Goal: Information Seeking & Learning: Learn about a topic

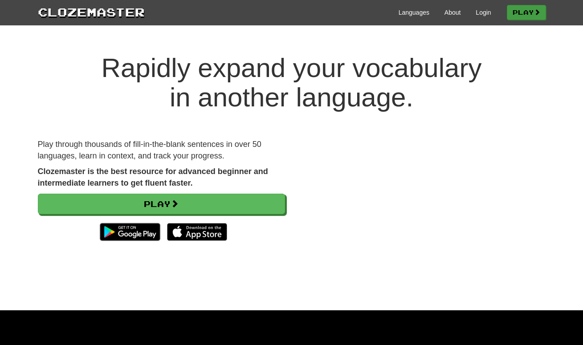
click at [521, 13] on link "Play" at bounding box center [526, 12] width 39 height 15
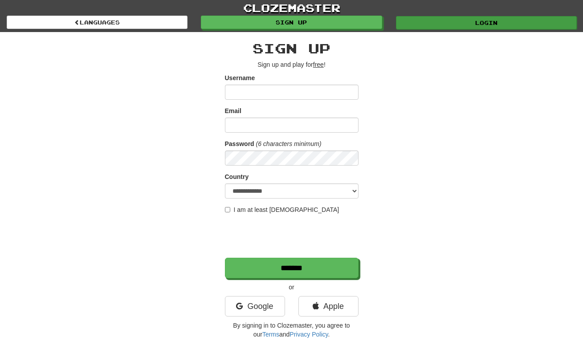
click at [504, 24] on link "Login" at bounding box center [486, 22] width 181 height 13
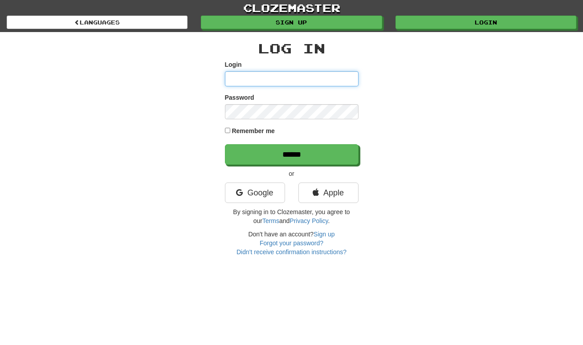
type input "*****"
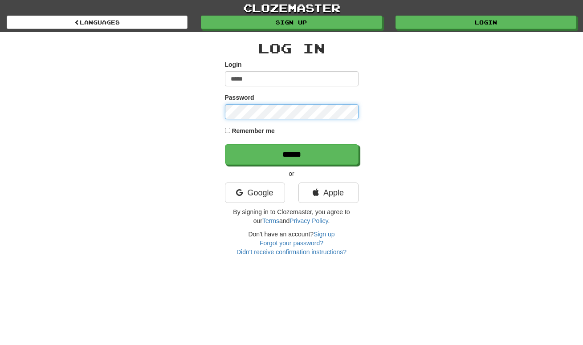
click at [291, 154] on input "******" at bounding box center [292, 154] width 134 height 21
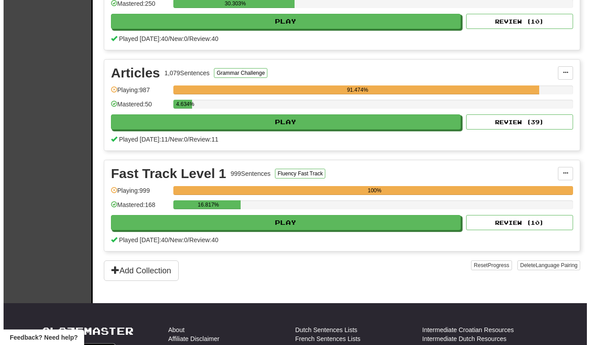
scroll to position [248, 0]
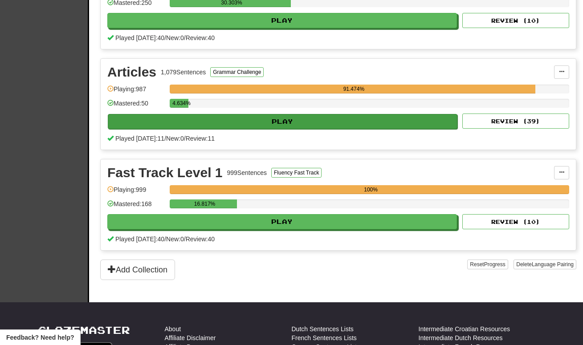
click at [327, 121] on button "Play" at bounding box center [283, 121] width 350 height 15
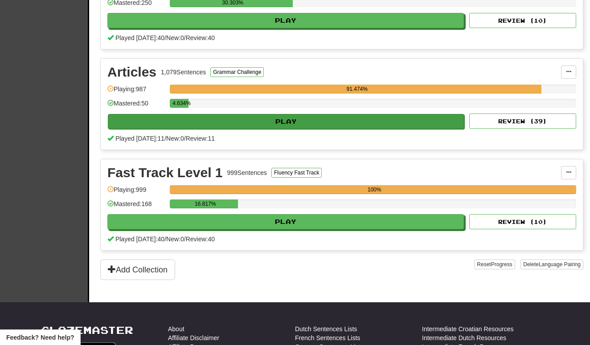
select select "**"
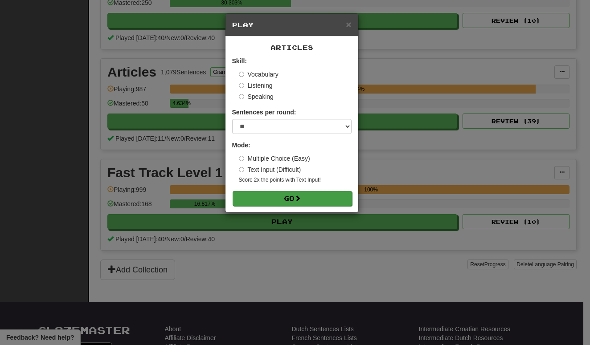
click at [305, 198] on button "Go" at bounding box center [292, 198] width 119 height 15
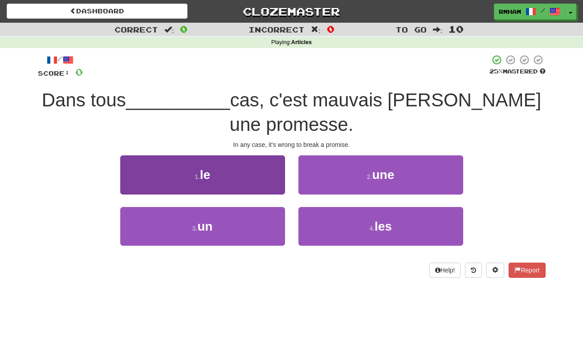
click at [250, 171] on button "1 . le" at bounding box center [202, 175] width 165 height 39
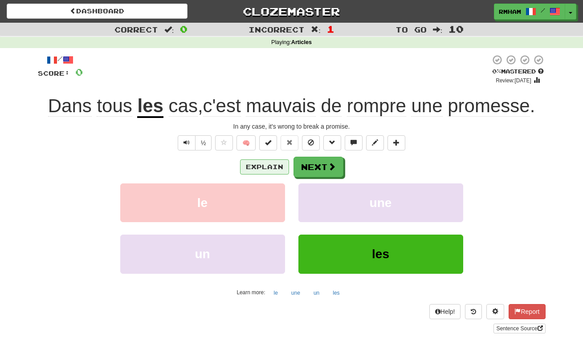
click at [271, 164] on button "Explain" at bounding box center [264, 167] width 49 height 15
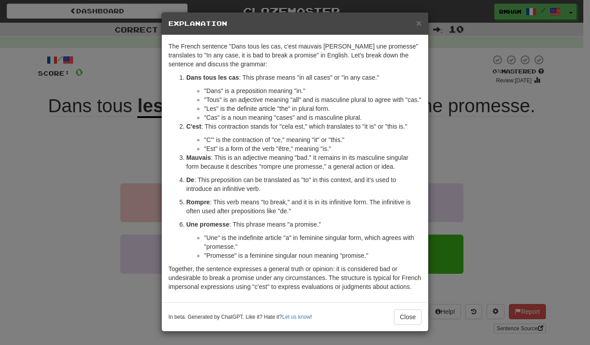
scroll to position [19, 0]
click at [406, 315] on button "Close" at bounding box center [408, 317] width 28 height 15
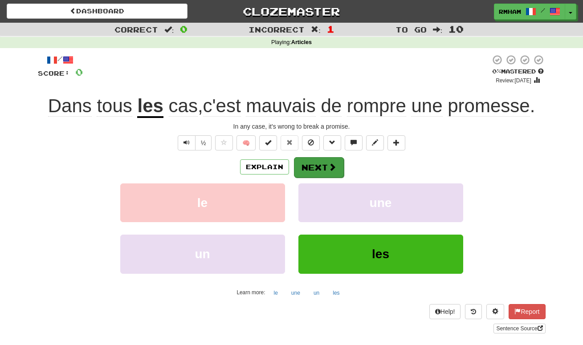
click at [332, 168] on span at bounding box center [332, 167] width 8 height 8
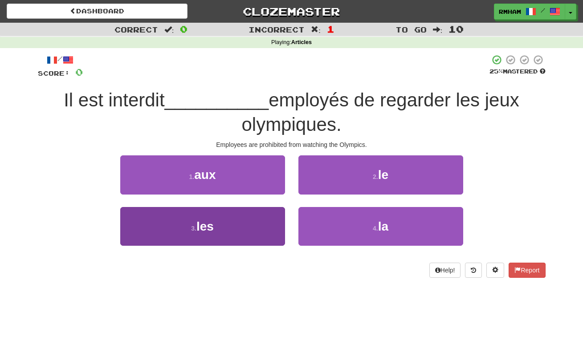
click at [227, 221] on button "3 . les" at bounding box center [202, 226] width 165 height 39
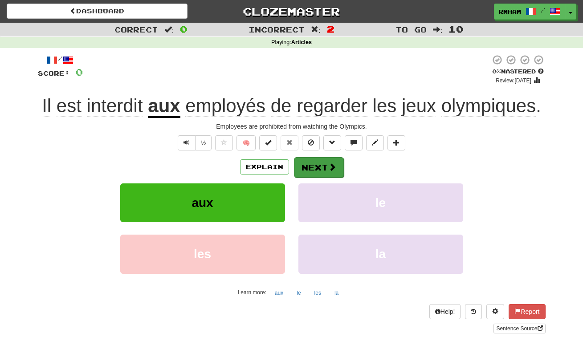
click at [309, 161] on button "Next" at bounding box center [319, 167] width 50 height 21
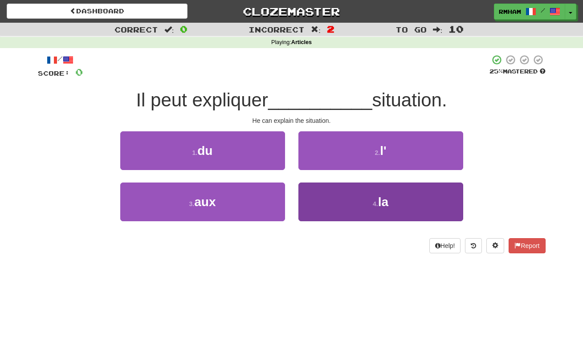
click at [331, 197] on button "4 . la" at bounding box center [381, 202] width 165 height 39
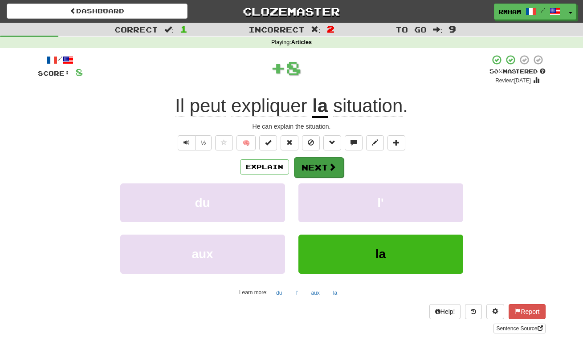
click at [327, 164] on button "Next" at bounding box center [319, 167] width 50 height 21
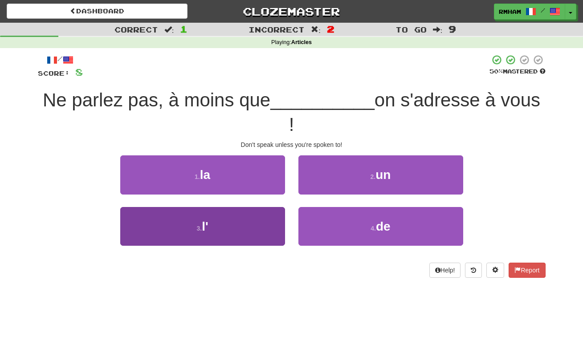
click at [234, 207] on button "3 . l'" at bounding box center [202, 226] width 165 height 39
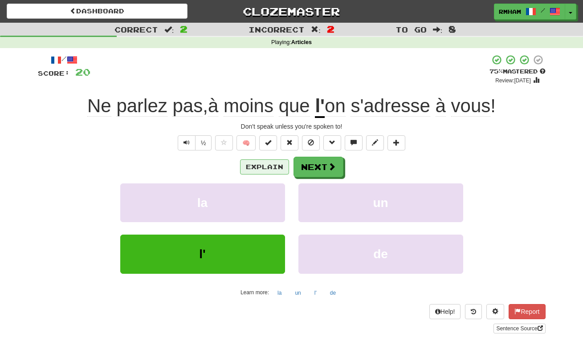
click at [276, 161] on button "Explain" at bounding box center [264, 167] width 49 height 15
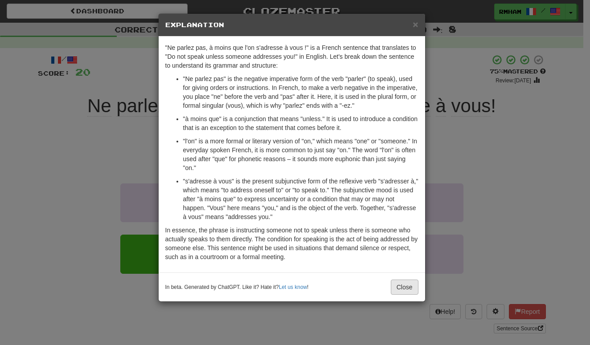
click at [401, 287] on button "Close" at bounding box center [405, 287] width 28 height 15
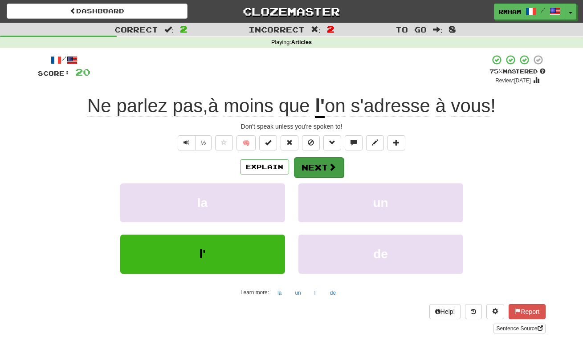
click at [332, 166] on span at bounding box center [332, 167] width 8 height 8
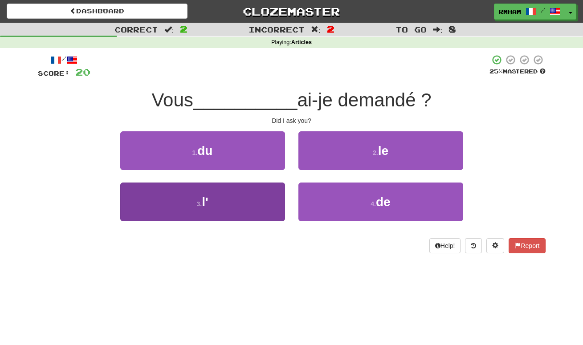
click at [263, 204] on button "3 . l'" at bounding box center [202, 202] width 165 height 39
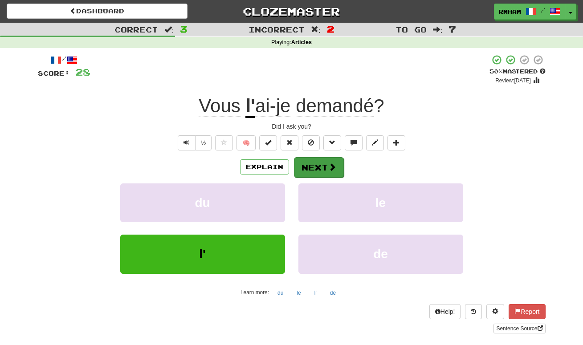
click at [323, 163] on button "Next" at bounding box center [319, 167] width 50 height 21
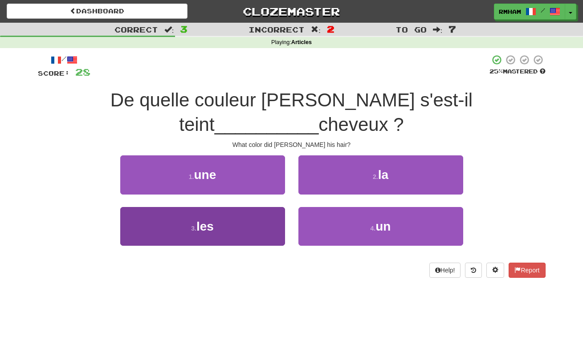
click at [203, 220] on span "les" at bounding box center [205, 227] width 17 height 14
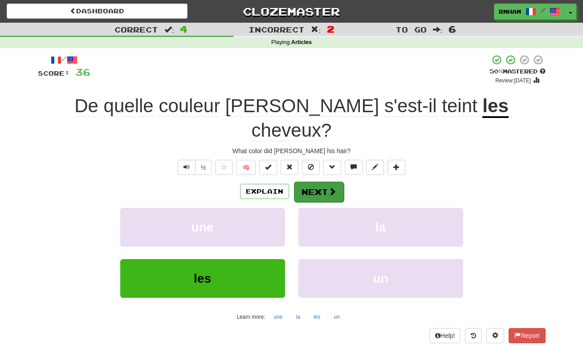
click at [324, 182] on button "Next" at bounding box center [319, 192] width 50 height 21
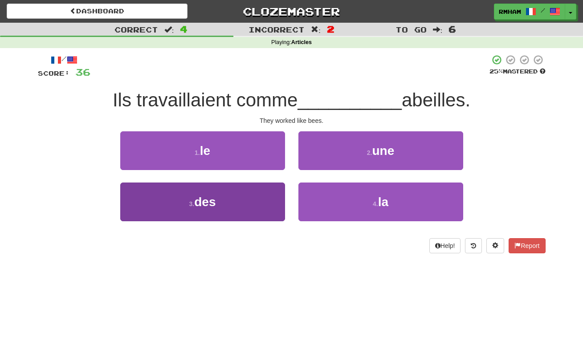
click at [252, 201] on button "3 . des" at bounding box center [202, 202] width 165 height 39
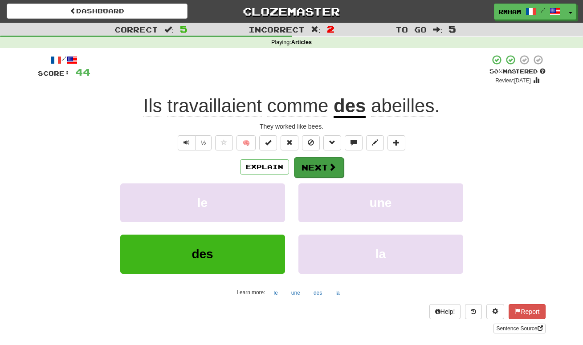
click at [315, 166] on button "Next" at bounding box center [319, 167] width 50 height 21
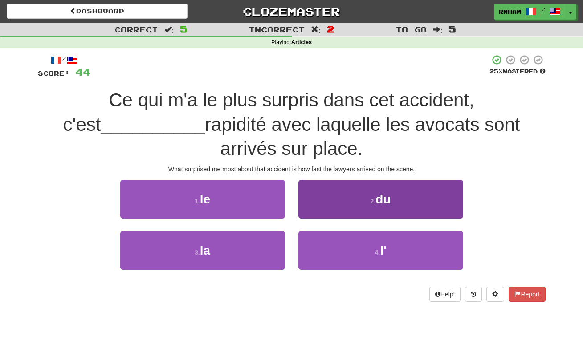
click at [369, 205] on button "2 . du" at bounding box center [381, 199] width 165 height 39
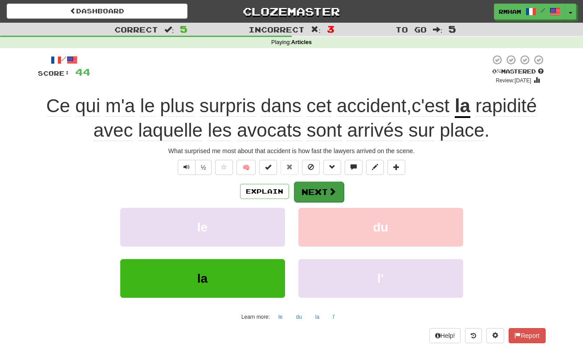
click at [330, 189] on span at bounding box center [332, 192] width 8 height 8
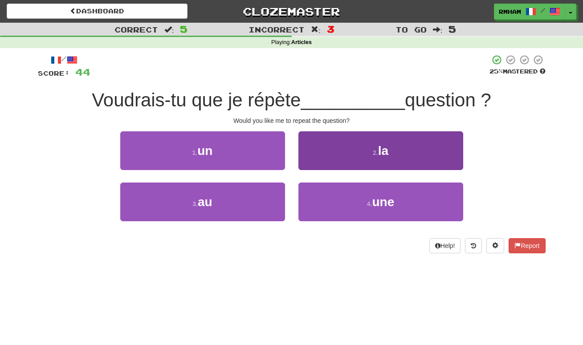
click at [407, 149] on button "2 . la" at bounding box center [381, 150] width 165 height 39
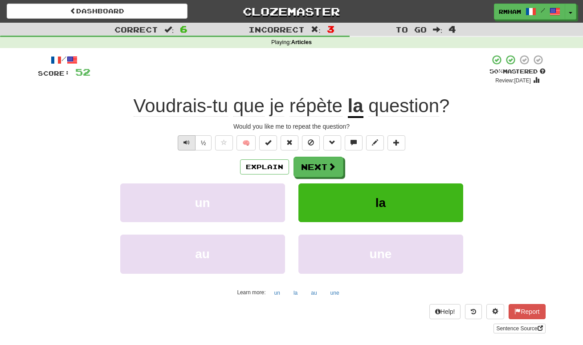
click at [190, 145] on button "Text-to-speech controls" at bounding box center [187, 142] width 18 height 15
click at [320, 169] on button "Next" at bounding box center [319, 167] width 50 height 21
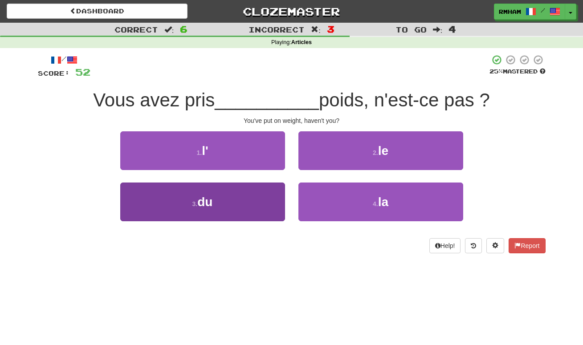
click at [233, 207] on button "3 . du" at bounding box center [202, 202] width 165 height 39
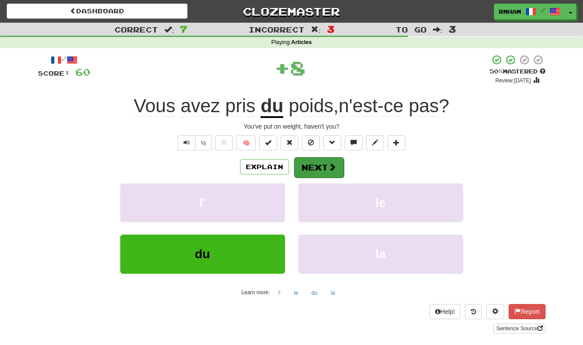
click at [317, 165] on button "Next" at bounding box center [319, 167] width 50 height 21
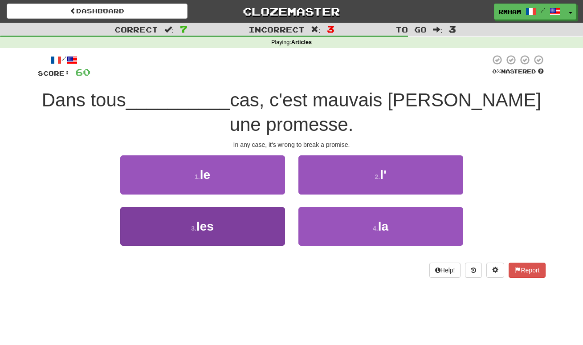
click at [237, 227] on button "3 . les" at bounding box center [202, 226] width 165 height 39
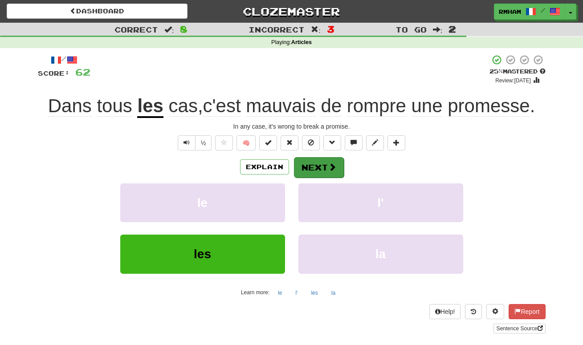
click at [325, 164] on button "Next" at bounding box center [319, 167] width 50 height 21
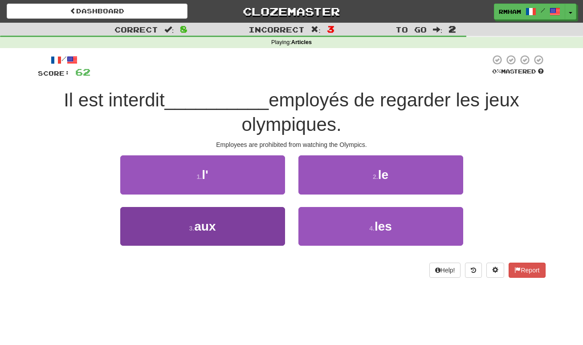
click at [234, 228] on button "3 . aux" at bounding box center [202, 226] width 165 height 39
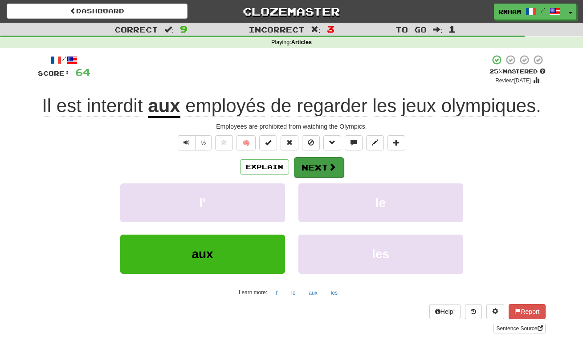
click at [303, 168] on button "Next" at bounding box center [319, 167] width 50 height 21
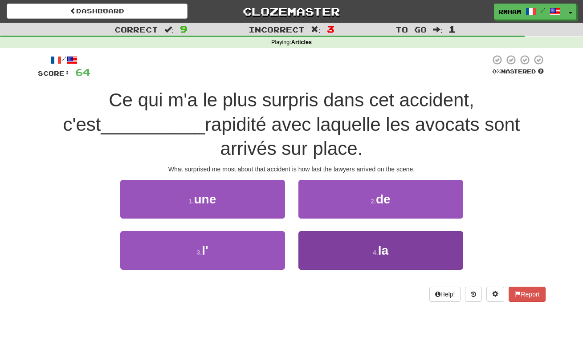
click at [360, 244] on button "4 . la" at bounding box center [381, 250] width 165 height 39
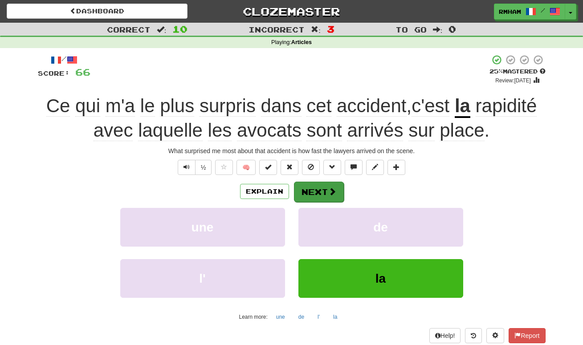
click at [325, 186] on button "Next" at bounding box center [319, 192] width 50 height 21
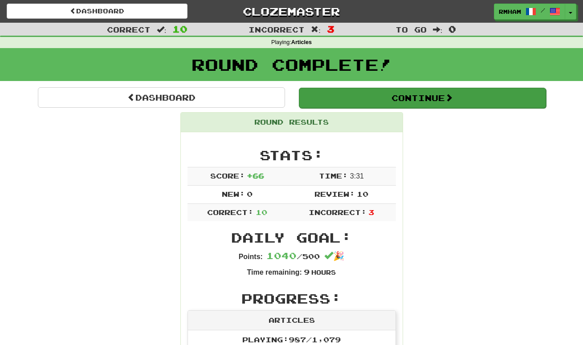
click at [435, 99] on button "Continue" at bounding box center [422, 98] width 247 height 21
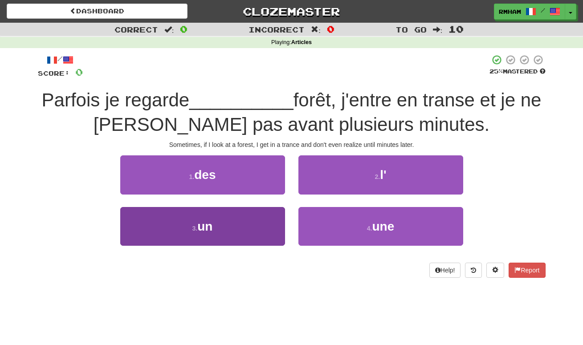
click at [247, 228] on button "3 . un" at bounding box center [202, 226] width 165 height 39
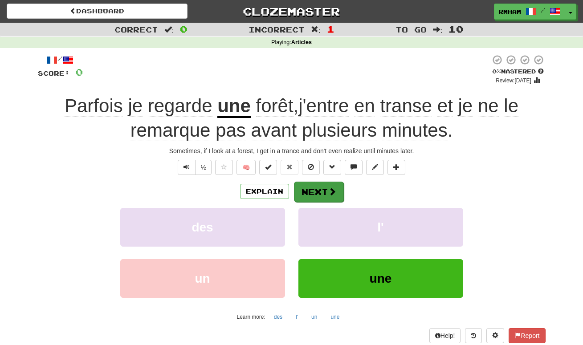
click at [330, 190] on span at bounding box center [332, 192] width 8 height 8
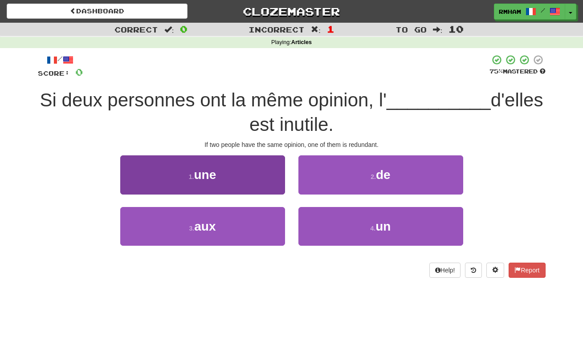
click at [244, 178] on button "1 . une" at bounding box center [202, 175] width 165 height 39
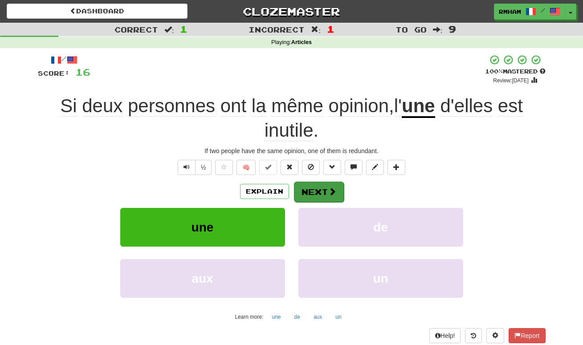
click at [327, 189] on button "Next" at bounding box center [319, 192] width 50 height 21
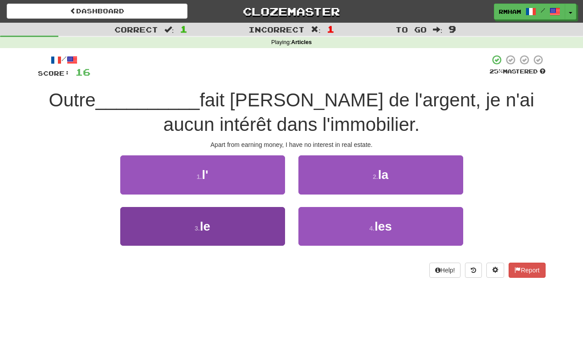
click at [189, 236] on button "3 . le" at bounding box center [202, 226] width 165 height 39
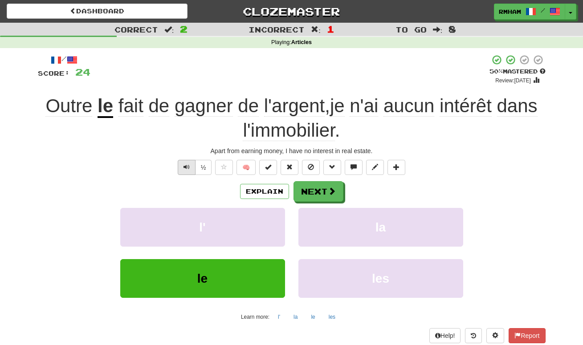
click at [184, 168] on span "Text-to-speech controls" at bounding box center [187, 167] width 6 height 6
click at [328, 189] on span at bounding box center [332, 192] width 8 height 8
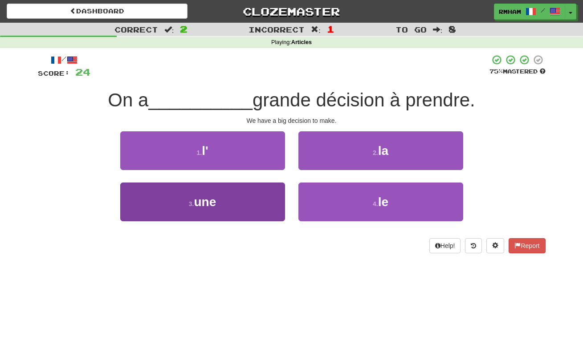
click at [230, 201] on button "3 . une" at bounding box center [202, 202] width 165 height 39
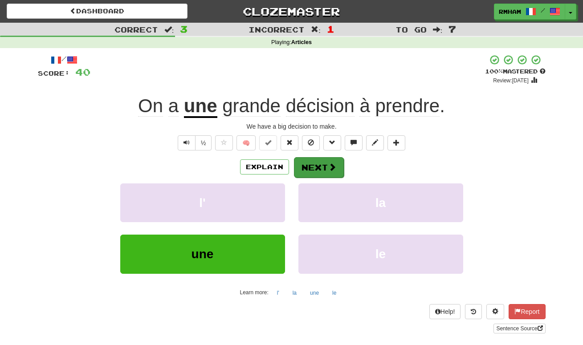
click at [319, 163] on button "Next" at bounding box center [319, 167] width 50 height 21
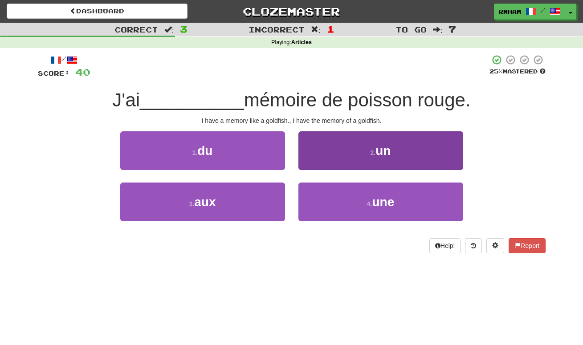
click at [363, 148] on button "2 . un" at bounding box center [381, 150] width 165 height 39
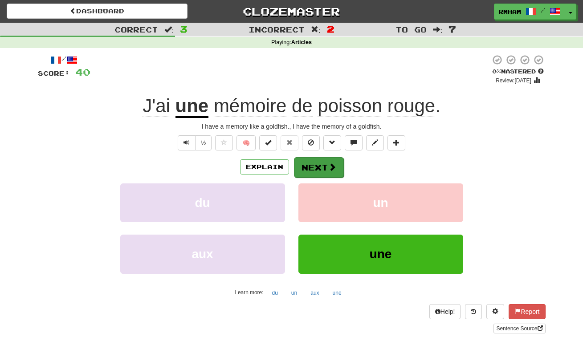
click at [320, 167] on button "Next" at bounding box center [319, 167] width 50 height 21
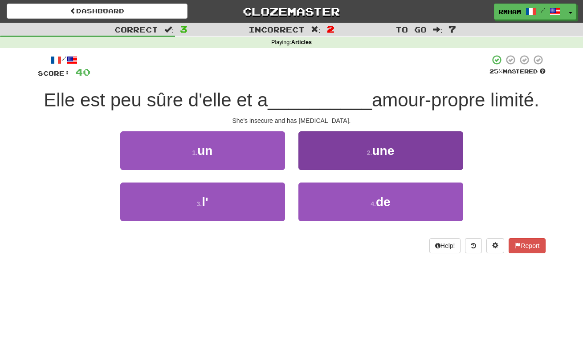
click at [364, 139] on button "2 . une" at bounding box center [381, 150] width 165 height 39
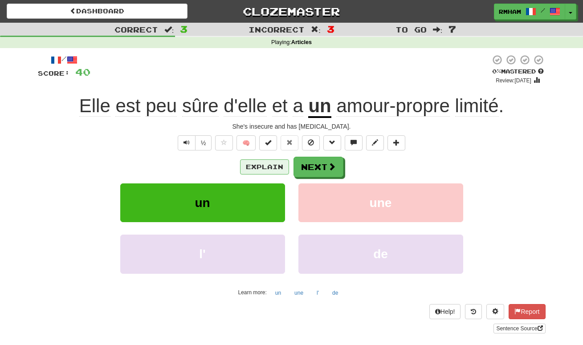
click at [269, 163] on button "Explain" at bounding box center [264, 167] width 49 height 15
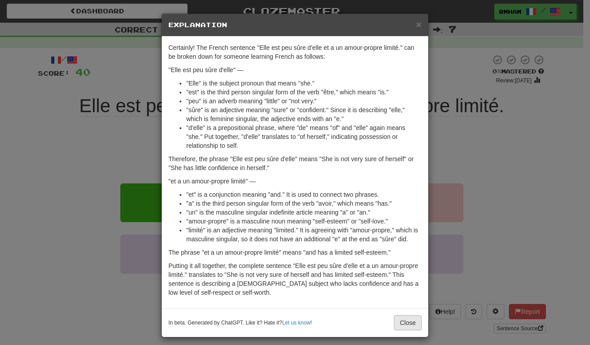
click at [402, 323] on button "Close" at bounding box center [408, 323] width 28 height 15
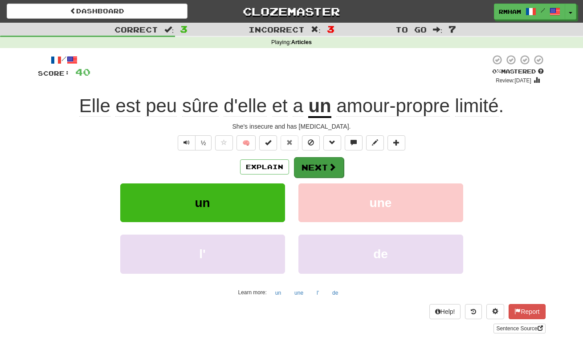
click at [322, 166] on button "Next" at bounding box center [319, 167] width 50 height 21
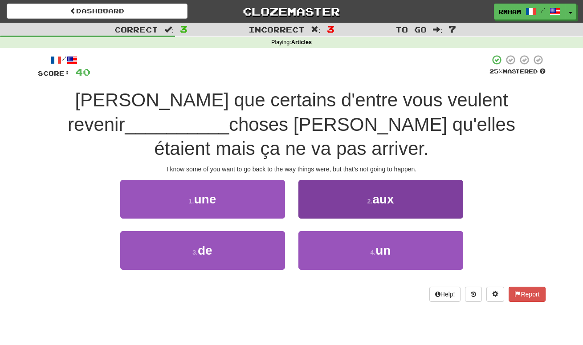
click at [391, 182] on button "2 . aux" at bounding box center [381, 199] width 165 height 39
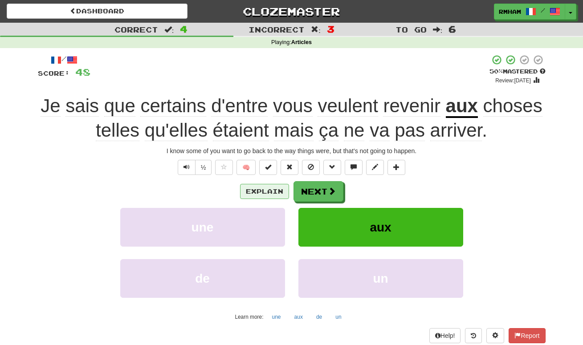
click at [256, 189] on button "Explain" at bounding box center [264, 191] width 49 height 15
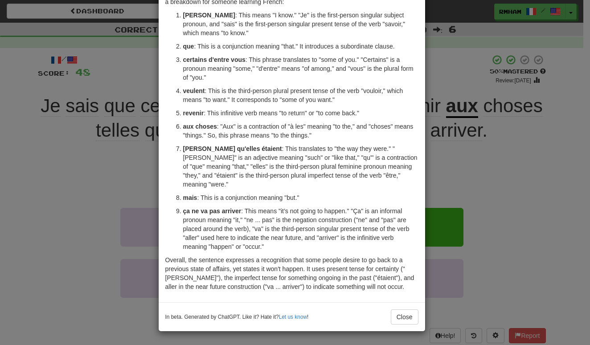
scroll to position [73, 0]
click at [399, 320] on button "Close" at bounding box center [405, 317] width 28 height 15
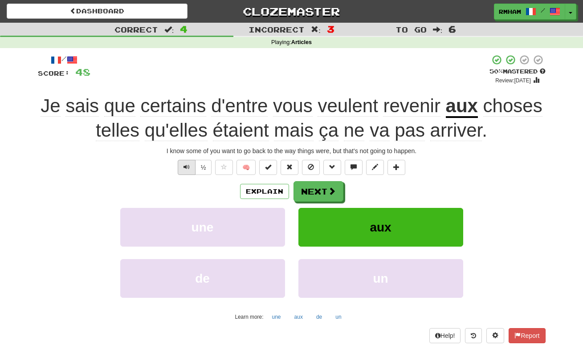
click at [184, 169] on span "Text-to-speech controls" at bounding box center [187, 167] width 6 height 6
click at [254, 191] on button "Explain" at bounding box center [264, 191] width 49 height 15
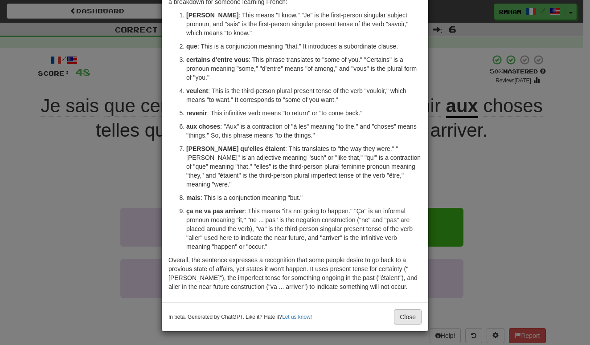
click at [401, 314] on button "Close" at bounding box center [408, 317] width 28 height 15
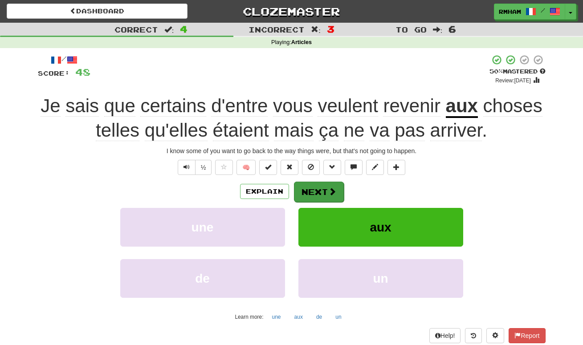
click at [321, 193] on button "Next" at bounding box center [319, 192] width 50 height 21
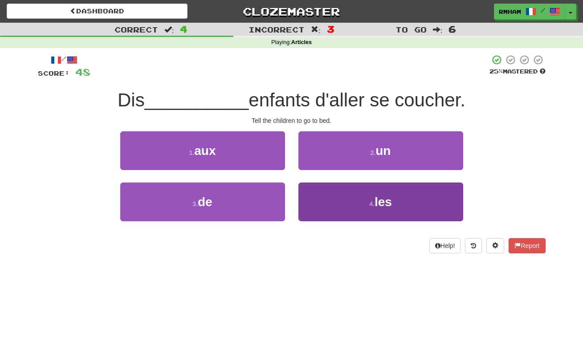
click at [364, 201] on button "4 . les" at bounding box center [381, 202] width 165 height 39
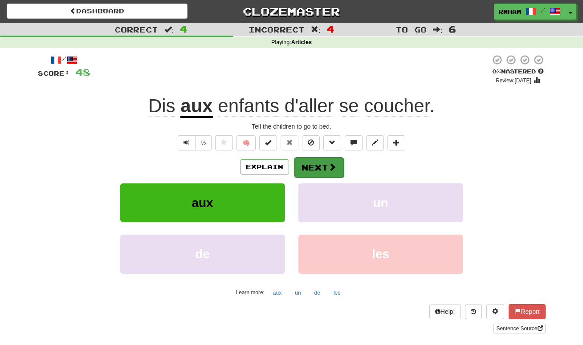
click at [312, 168] on button "Next" at bounding box center [319, 167] width 50 height 21
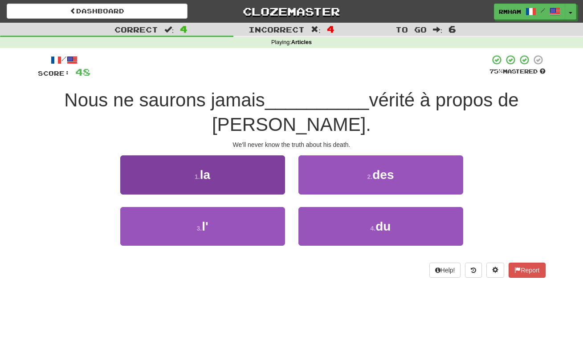
click at [237, 173] on button "1 . la" at bounding box center [202, 175] width 165 height 39
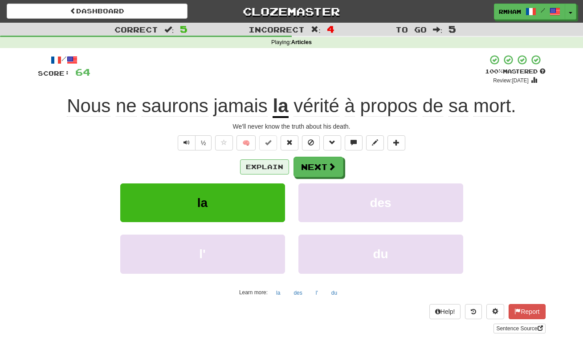
click at [257, 164] on button "Explain" at bounding box center [264, 167] width 49 height 15
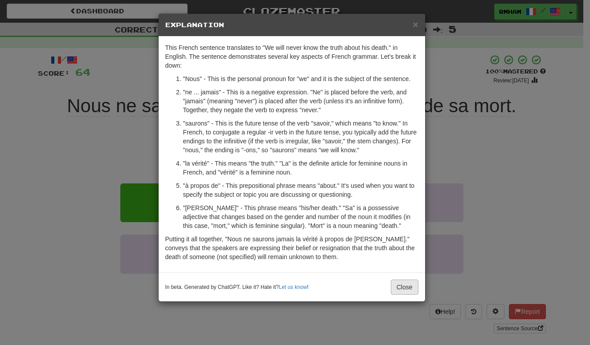
click at [401, 287] on button "Close" at bounding box center [405, 287] width 28 height 15
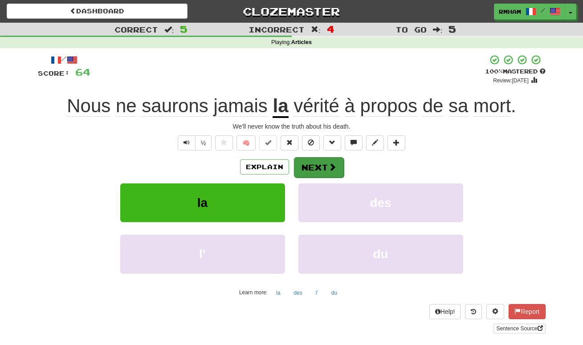
click at [324, 162] on button "Next" at bounding box center [319, 167] width 50 height 21
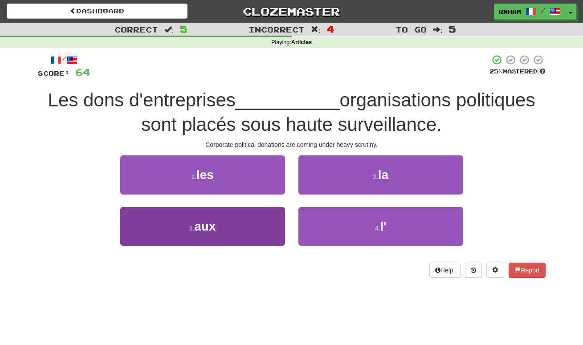
click at [229, 232] on button "3 . aux" at bounding box center [202, 226] width 165 height 39
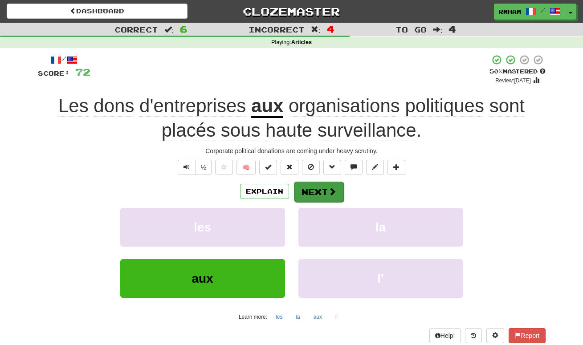
click at [312, 189] on button "Next" at bounding box center [319, 192] width 50 height 21
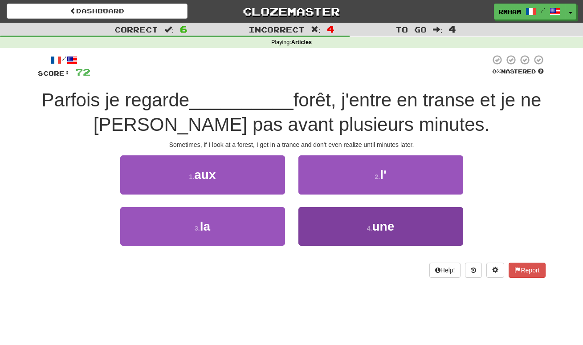
click at [370, 231] on button "4 . une" at bounding box center [381, 226] width 165 height 39
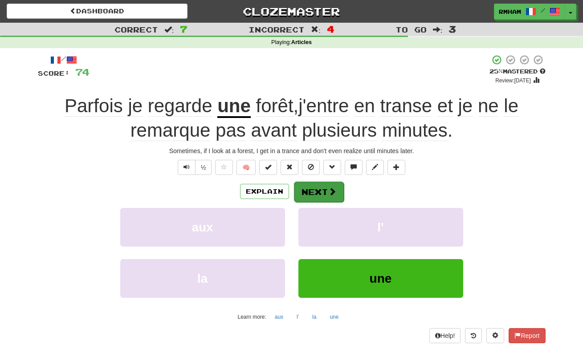
click at [328, 194] on span at bounding box center [332, 192] width 8 height 8
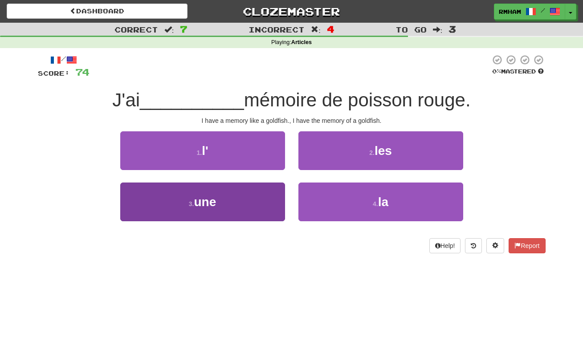
click at [245, 201] on button "3 . une" at bounding box center [202, 202] width 165 height 39
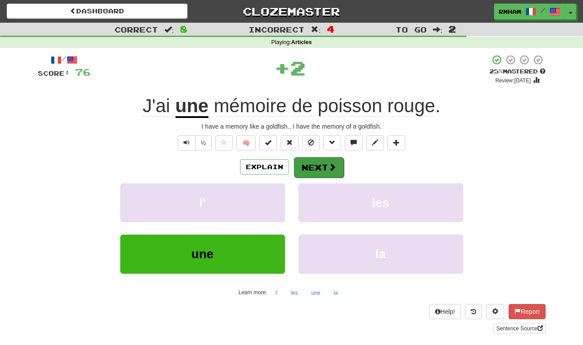
click at [323, 163] on button "Next" at bounding box center [319, 167] width 50 height 21
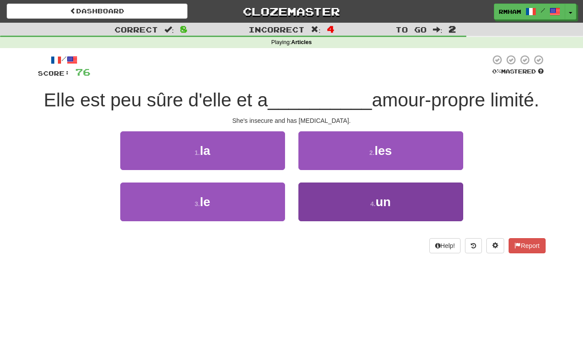
click at [375, 214] on button "4 . un" at bounding box center [381, 202] width 165 height 39
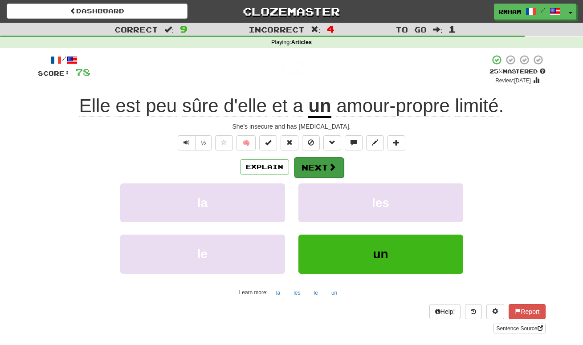
click at [316, 167] on button "Next" at bounding box center [319, 167] width 50 height 21
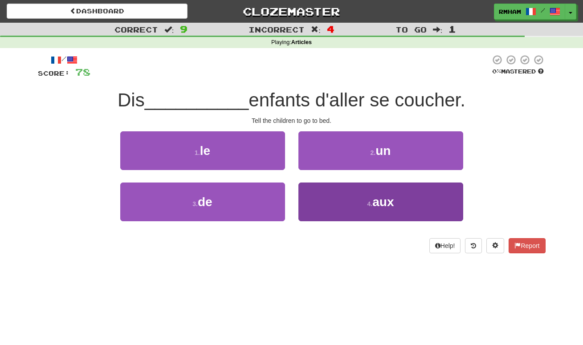
click at [375, 202] on span "aux" at bounding box center [383, 202] width 21 height 14
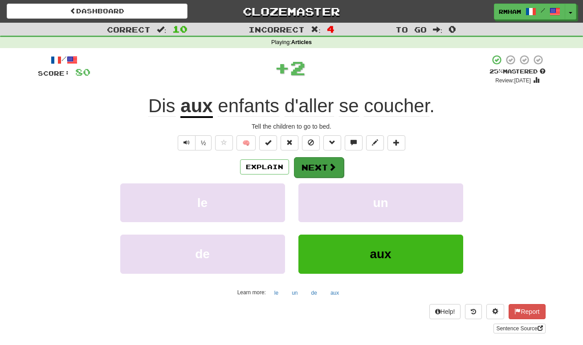
click at [328, 163] on span at bounding box center [332, 167] width 8 height 8
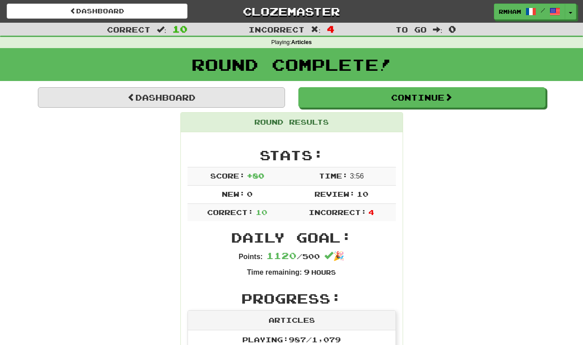
click at [254, 96] on link "Dashboard" at bounding box center [161, 97] width 247 height 21
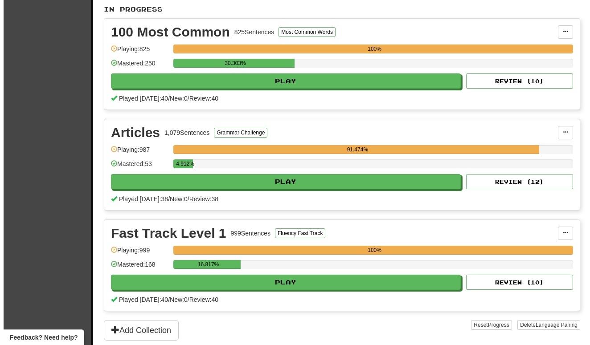
scroll to position [189, 0]
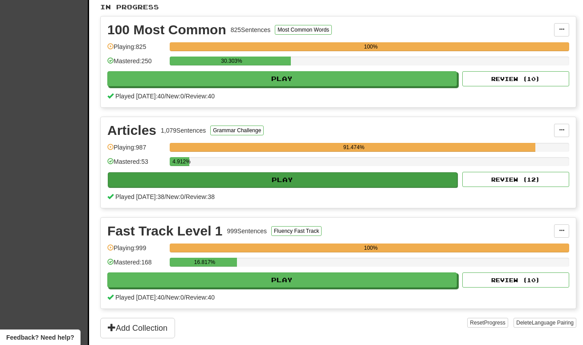
click at [283, 178] on button "Play" at bounding box center [283, 179] width 350 height 15
select select "**"
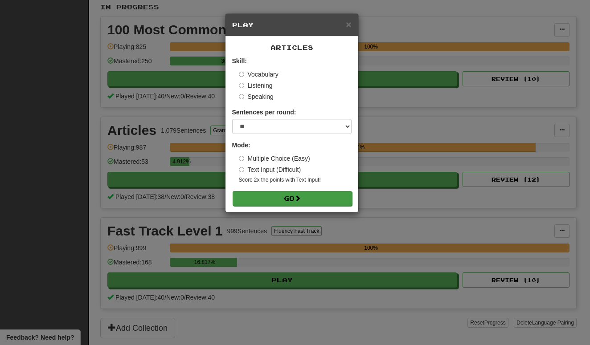
click at [294, 197] on button "Go" at bounding box center [292, 198] width 119 height 15
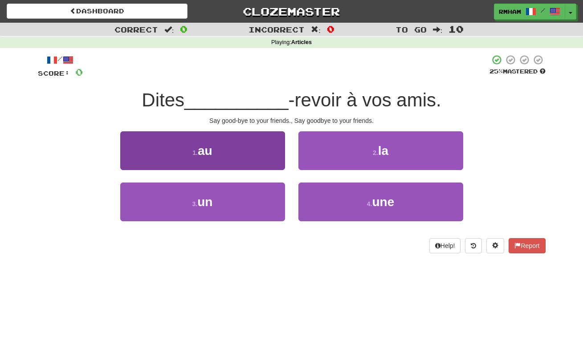
click at [237, 159] on button "1 . au" at bounding box center [202, 150] width 165 height 39
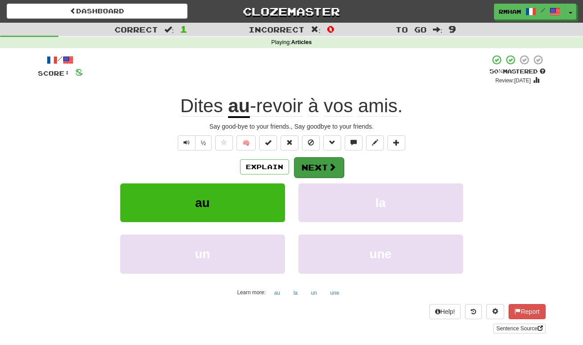
click at [313, 164] on button "Next" at bounding box center [319, 167] width 50 height 21
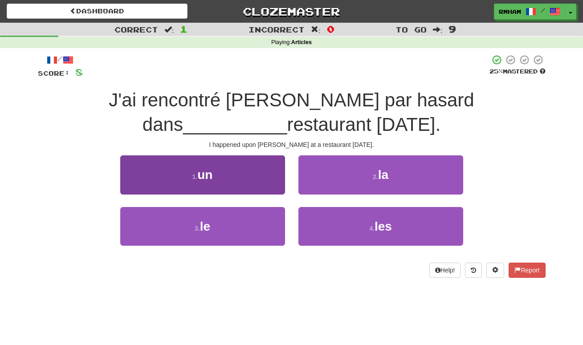
click at [229, 176] on button "1 . un" at bounding box center [202, 175] width 165 height 39
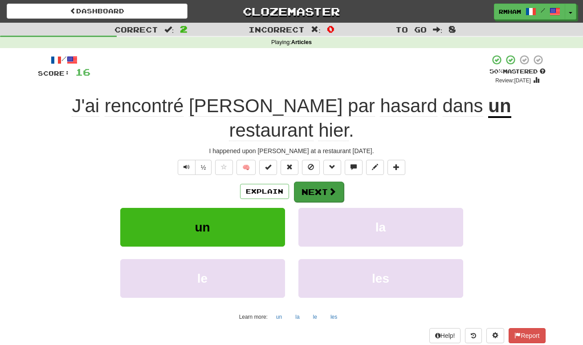
click at [326, 182] on button "Next" at bounding box center [319, 192] width 50 height 21
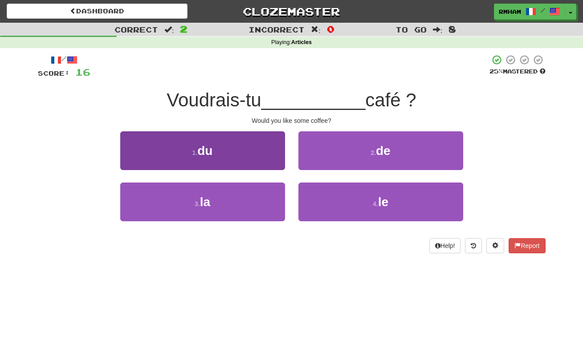
click at [221, 154] on button "1 . du" at bounding box center [202, 150] width 165 height 39
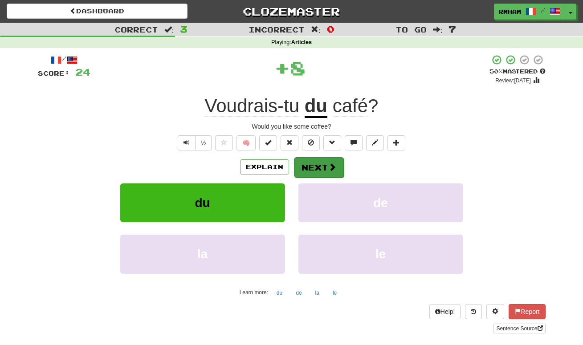
click at [327, 164] on button "Next" at bounding box center [319, 167] width 50 height 21
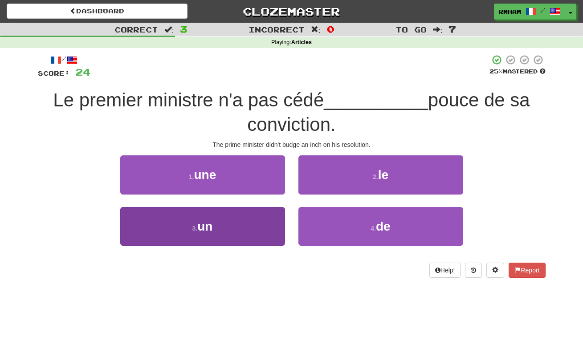
click at [237, 220] on button "3 . un" at bounding box center [202, 226] width 165 height 39
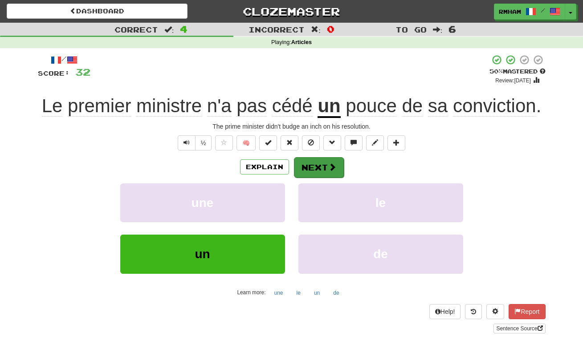
click at [327, 164] on button "Next" at bounding box center [319, 167] width 50 height 21
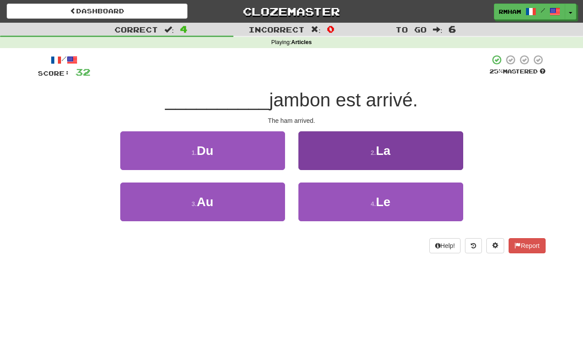
click at [393, 152] on button "2 . La" at bounding box center [381, 150] width 165 height 39
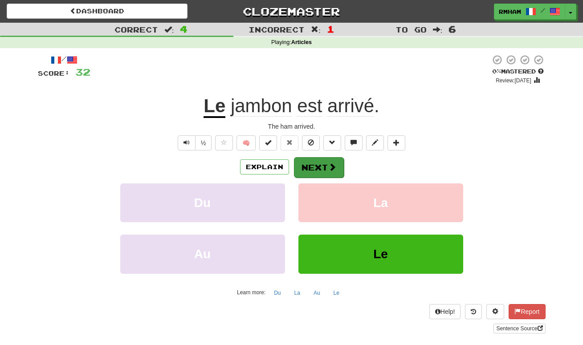
click at [321, 165] on button "Next" at bounding box center [319, 167] width 50 height 21
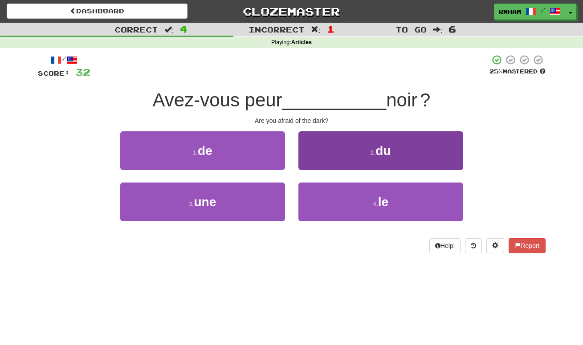
click at [334, 152] on button "2 . du" at bounding box center [381, 150] width 165 height 39
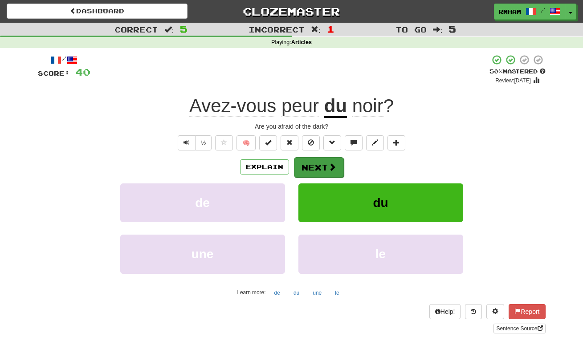
click at [319, 162] on button "Next" at bounding box center [319, 167] width 50 height 21
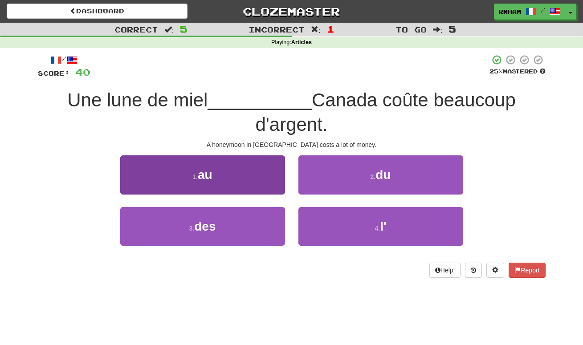
click at [265, 167] on button "1 . au" at bounding box center [202, 175] width 165 height 39
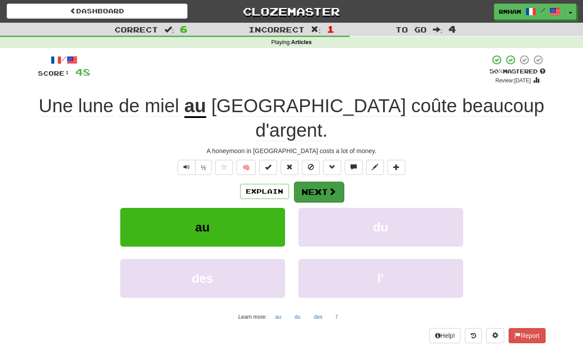
click at [317, 182] on button "Next" at bounding box center [319, 192] width 50 height 21
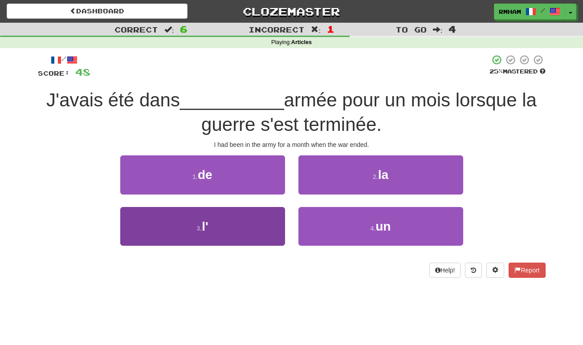
click at [238, 231] on button "3 . l'" at bounding box center [202, 226] width 165 height 39
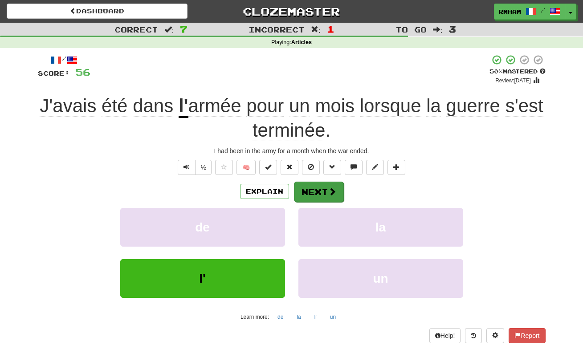
click at [326, 188] on button "Next" at bounding box center [319, 192] width 50 height 21
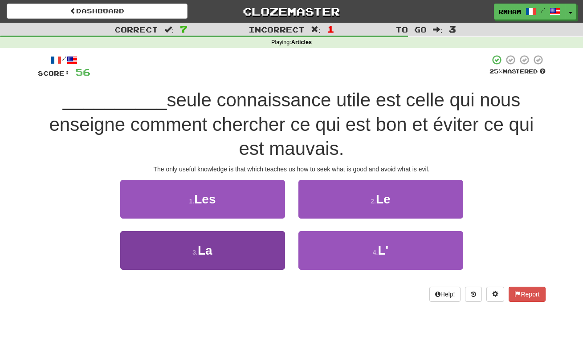
click at [248, 254] on button "3 . La" at bounding box center [202, 250] width 165 height 39
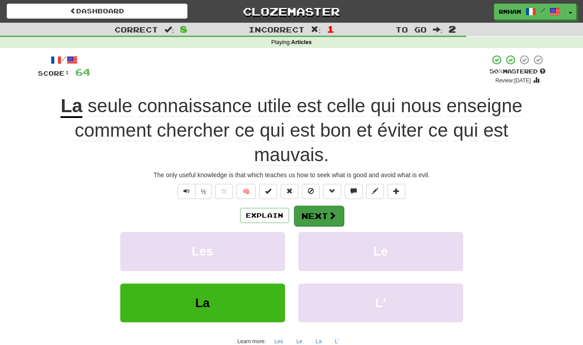
click at [325, 209] on button "Next" at bounding box center [319, 216] width 50 height 21
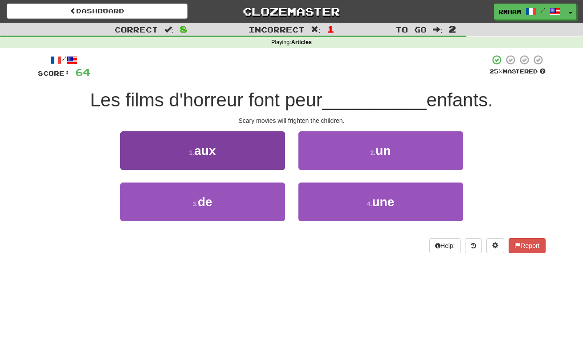
click at [246, 152] on button "1 . aux" at bounding box center [202, 150] width 165 height 39
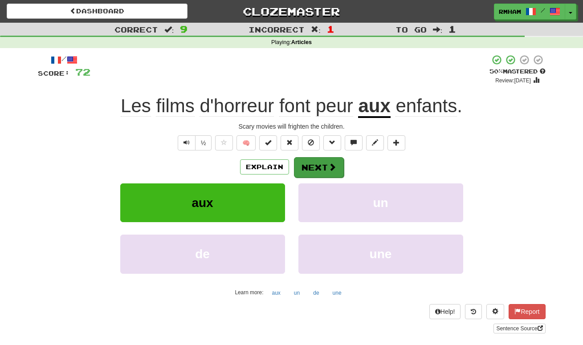
click at [320, 167] on button "Next" at bounding box center [319, 167] width 50 height 21
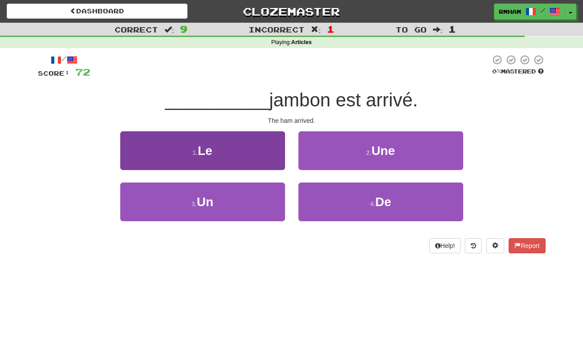
click at [269, 152] on button "1 . Le" at bounding box center [202, 150] width 165 height 39
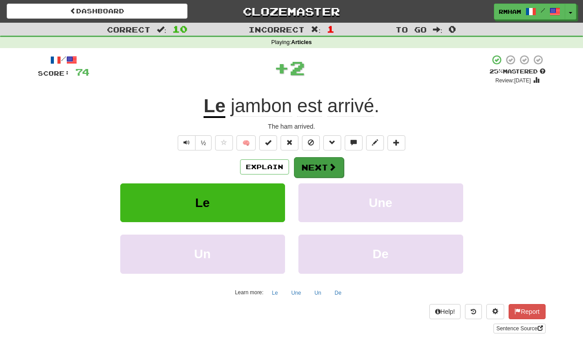
click at [320, 163] on button "Next" at bounding box center [319, 167] width 50 height 21
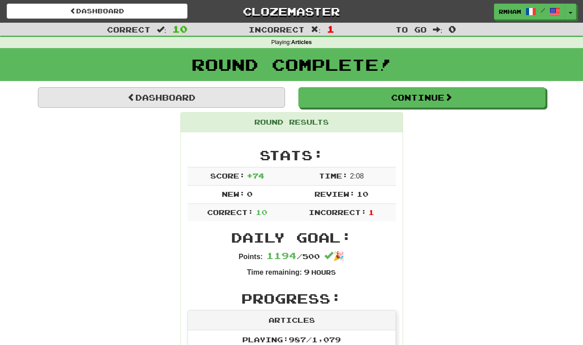
click at [235, 96] on link "Dashboard" at bounding box center [161, 97] width 247 height 21
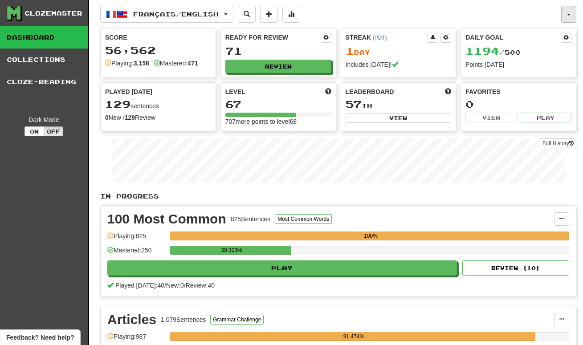
click at [572, 14] on button "button" at bounding box center [569, 14] width 15 height 17
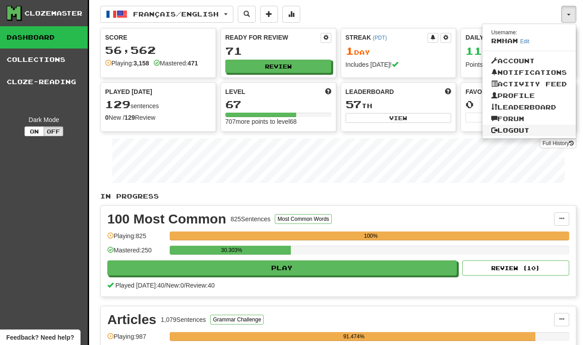
click at [515, 127] on link "Logout" at bounding box center [530, 131] width 94 height 12
